Goal: Use online tool/utility: Utilize a website feature to perform a specific function

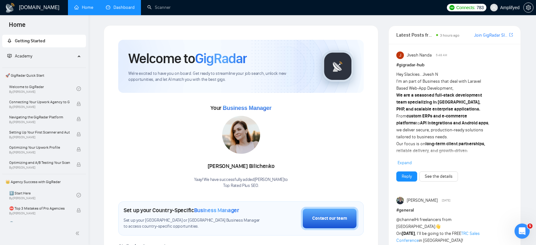
click at [118, 10] on link "Dashboard" at bounding box center [120, 7] width 29 height 5
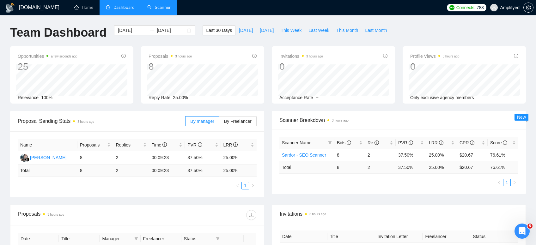
click at [170, 7] on link "Scanner" at bounding box center [158, 7] width 23 height 5
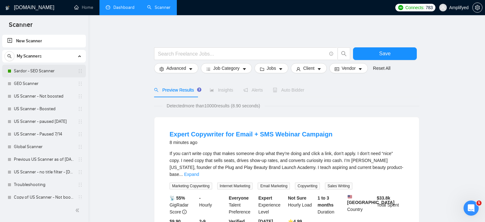
click at [64, 74] on link "Sardor - SEO Scanner" at bounding box center [44, 71] width 60 height 13
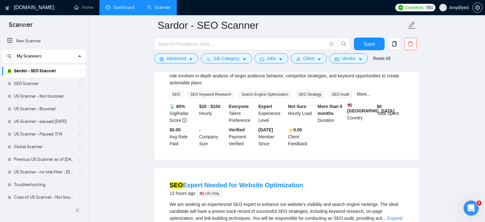
scroll to position [33, 0]
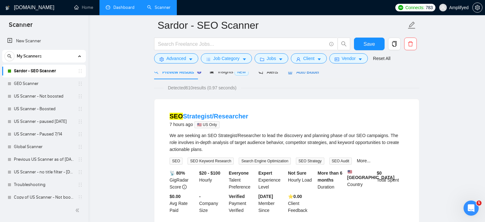
click at [302, 74] on span "Auto Bidder" at bounding box center [303, 71] width 31 height 5
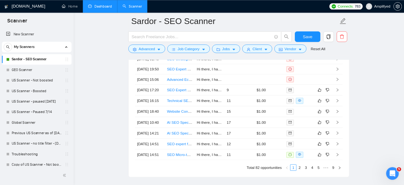
scroll to position [1701, 0]
